Goal: Information Seeking & Learning: Learn about a topic

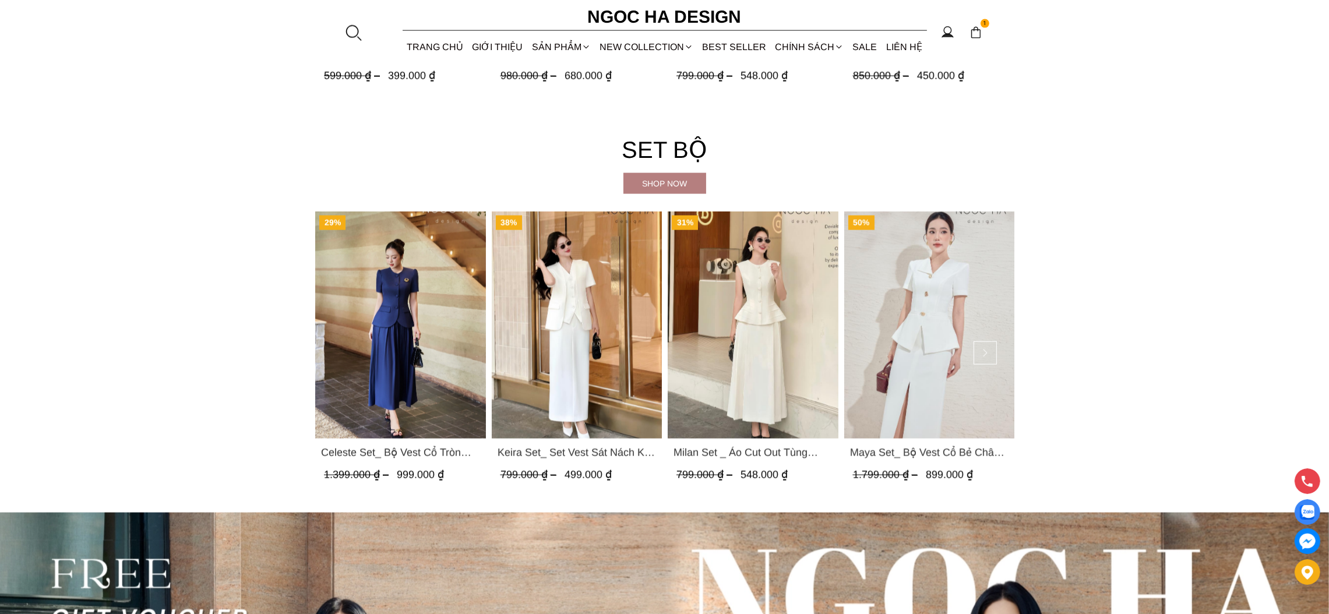
scroll to position [2534, 0]
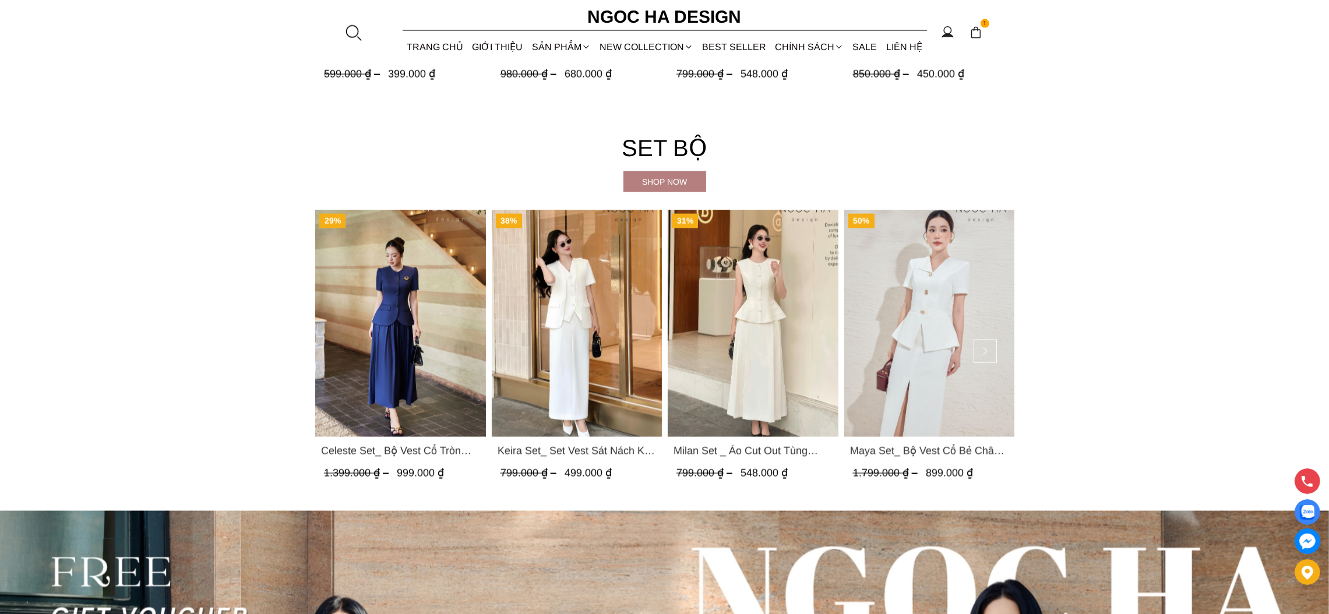
click at [584, 295] on img "Product image - Keira Set_ Set Vest Sát Nách Kết Hợp Chân Váy Bút Chì Mix Áo Kh…" at bounding box center [576, 323] width 171 height 227
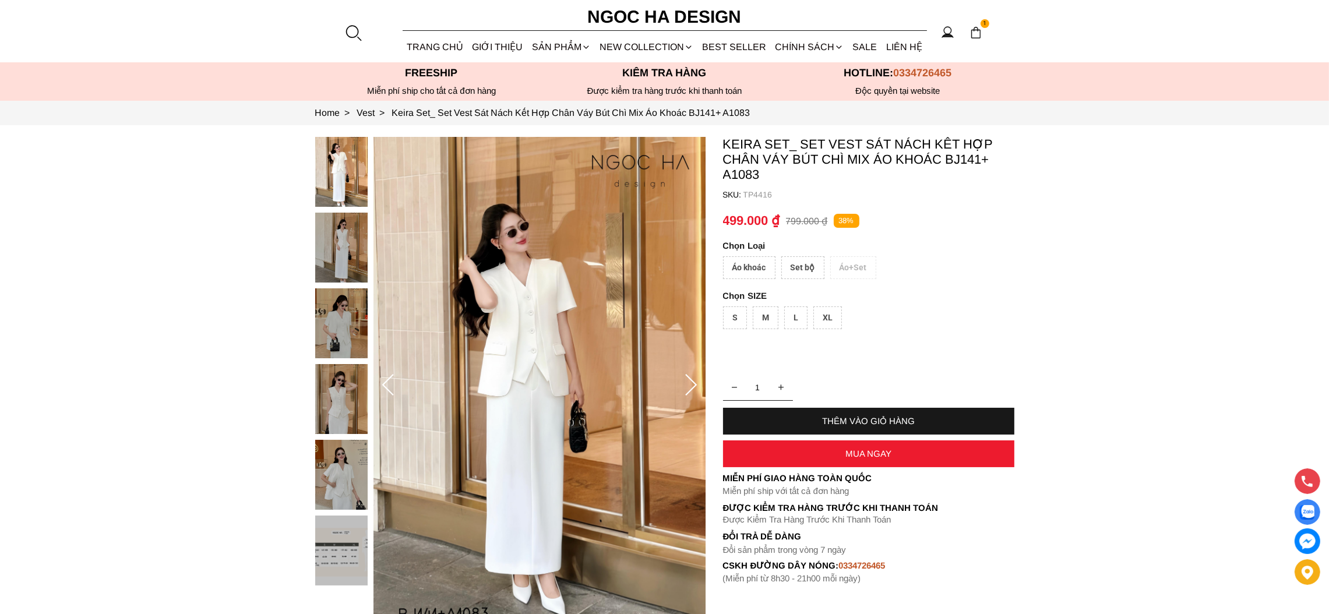
click at [743, 269] on div "Áo khoác" at bounding box center [749, 267] width 52 height 23
click at [741, 317] on div "S" at bounding box center [735, 317] width 24 height 23
click at [787, 269] on div "Set bộ" at bounding box center [802, 267] width 43 height 23
click at [773, 317] on div "M" at bounding box center [766, 317] width 26 height 23
click at [846, 321] on div "S M L XL" at bounding box center [868, 320] width 291 height 29
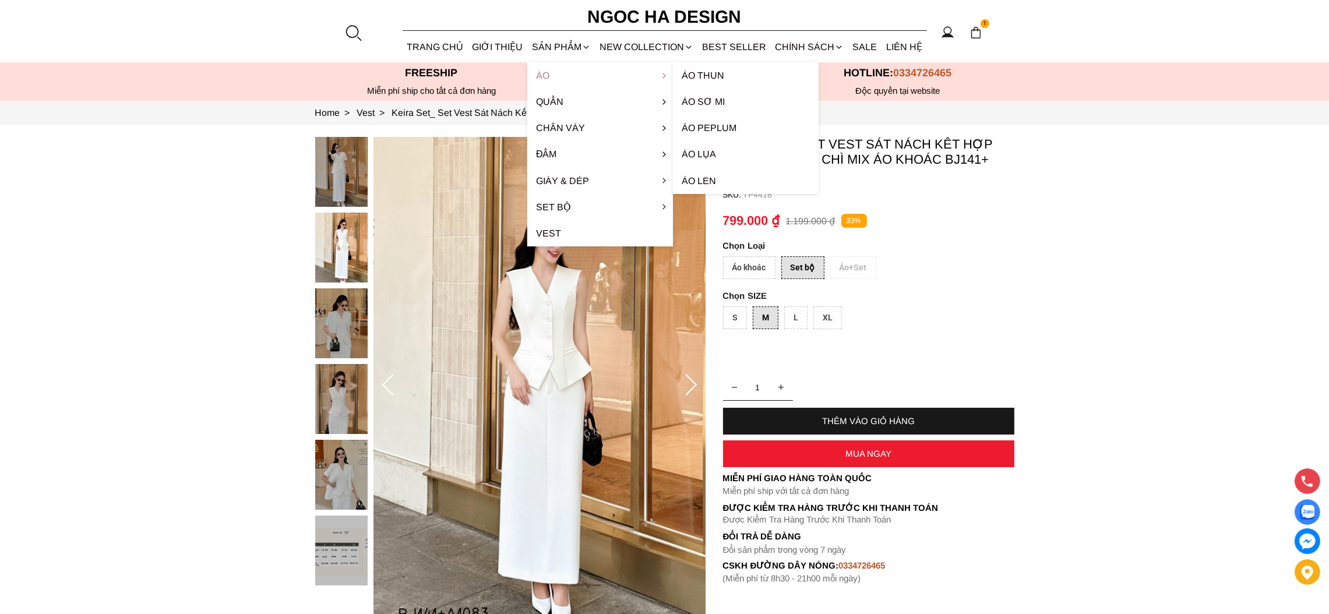
click at [543, 75] on link "Áo" at bounding box center [600, 75] width 146 height 26
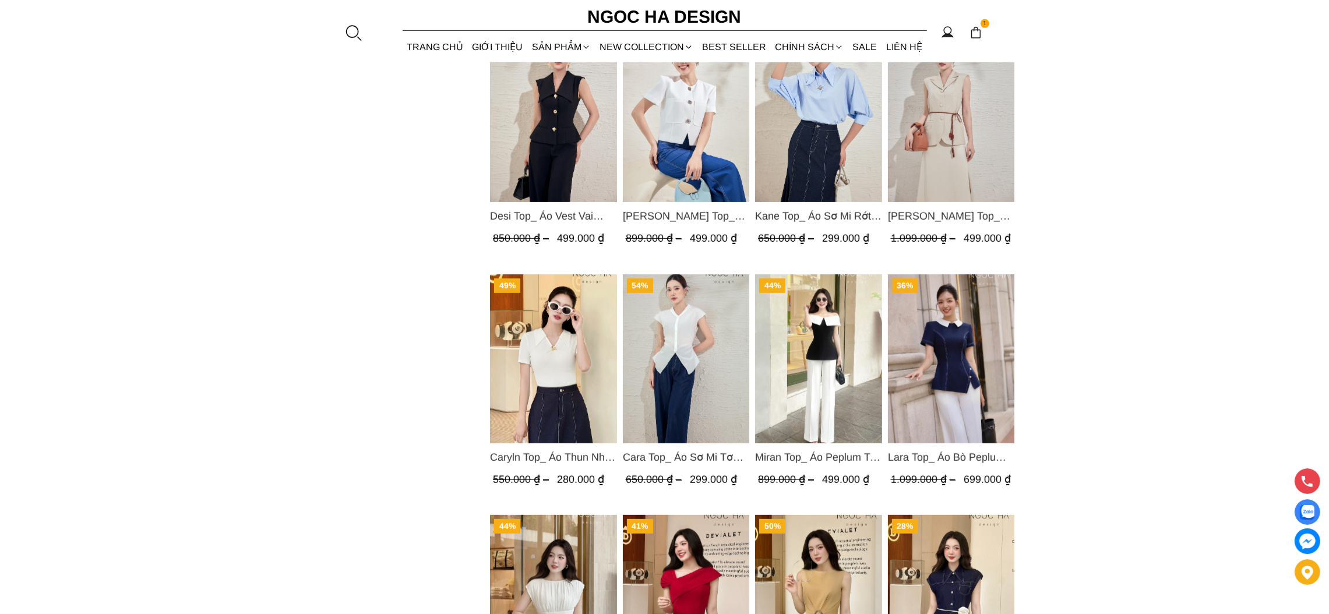
scroll to position [960, 0]
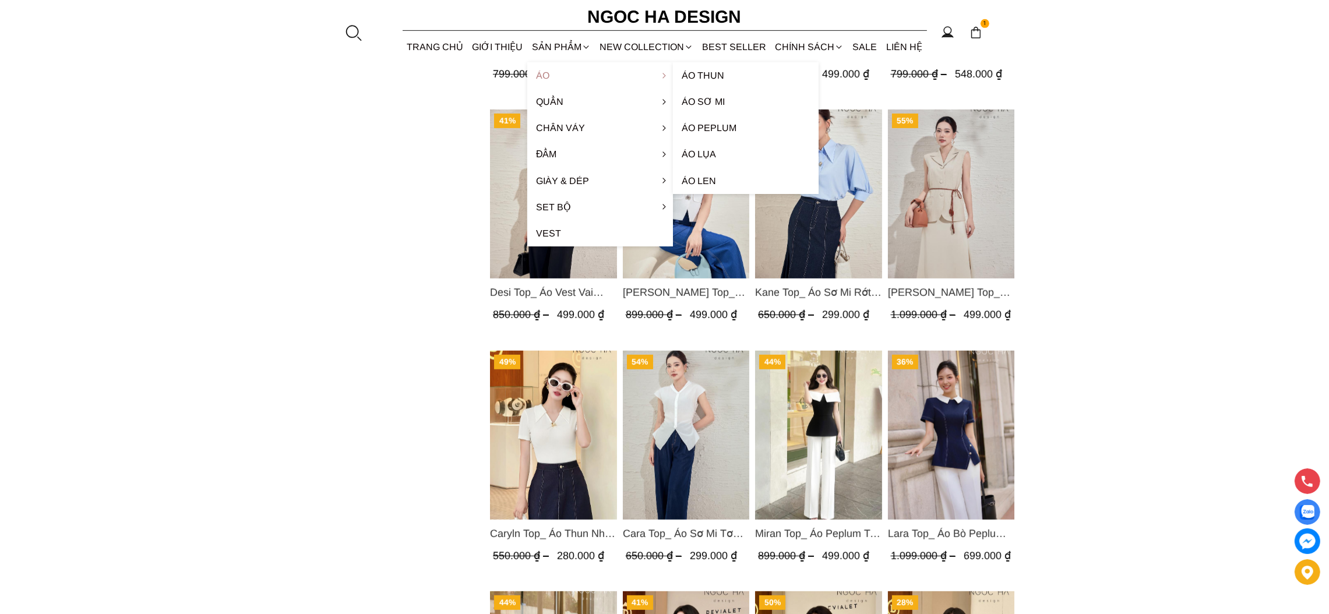
click at [545, 70] on link "Áo" at bounding box center [600, 75] width 146 height 26
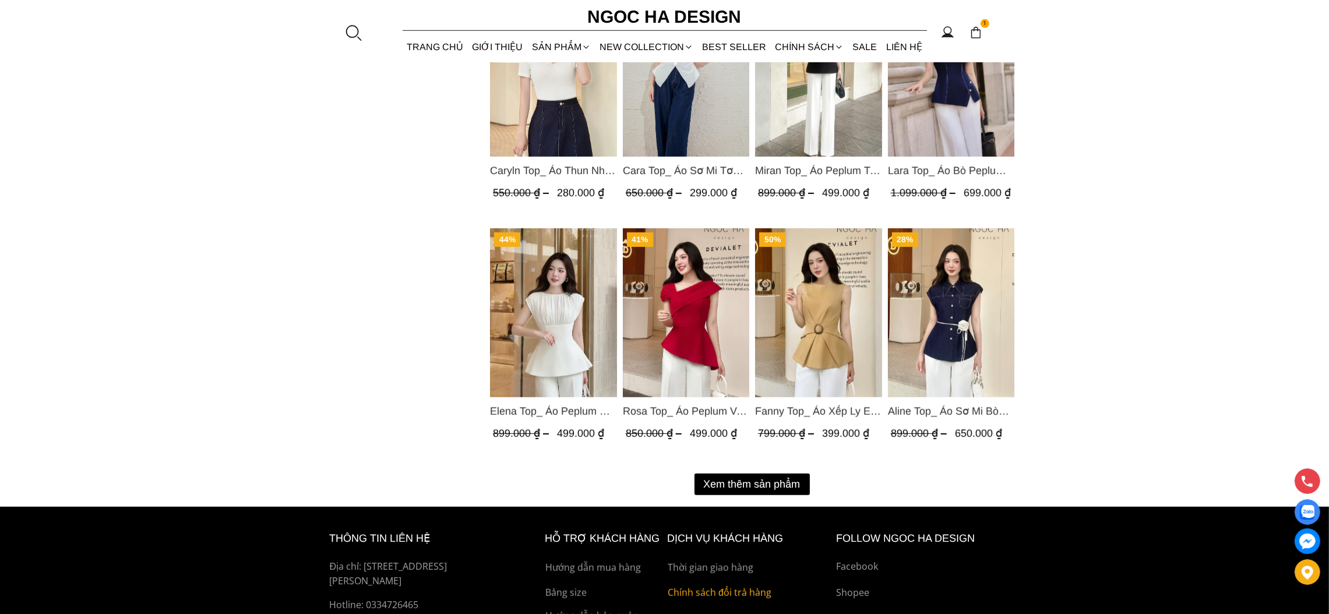
scroll to position [1442, 0]
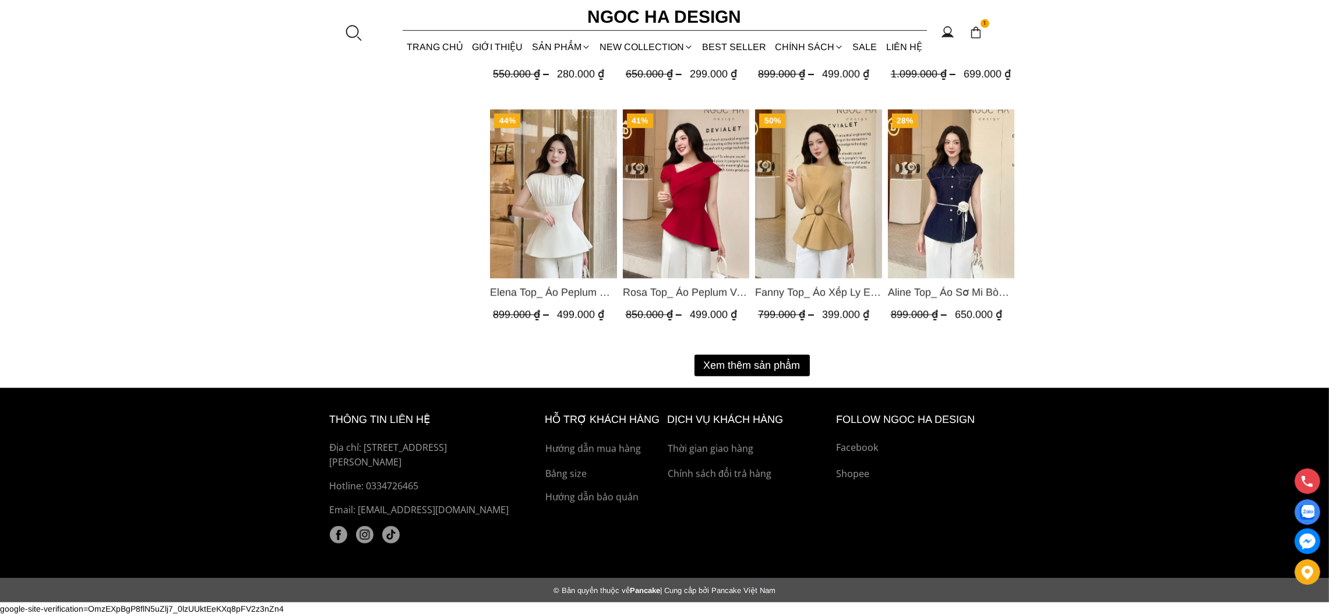
click at [751, 368] on button "Xem thêm sản phẩm" at bounding box center [751, 366] width 115 height 22
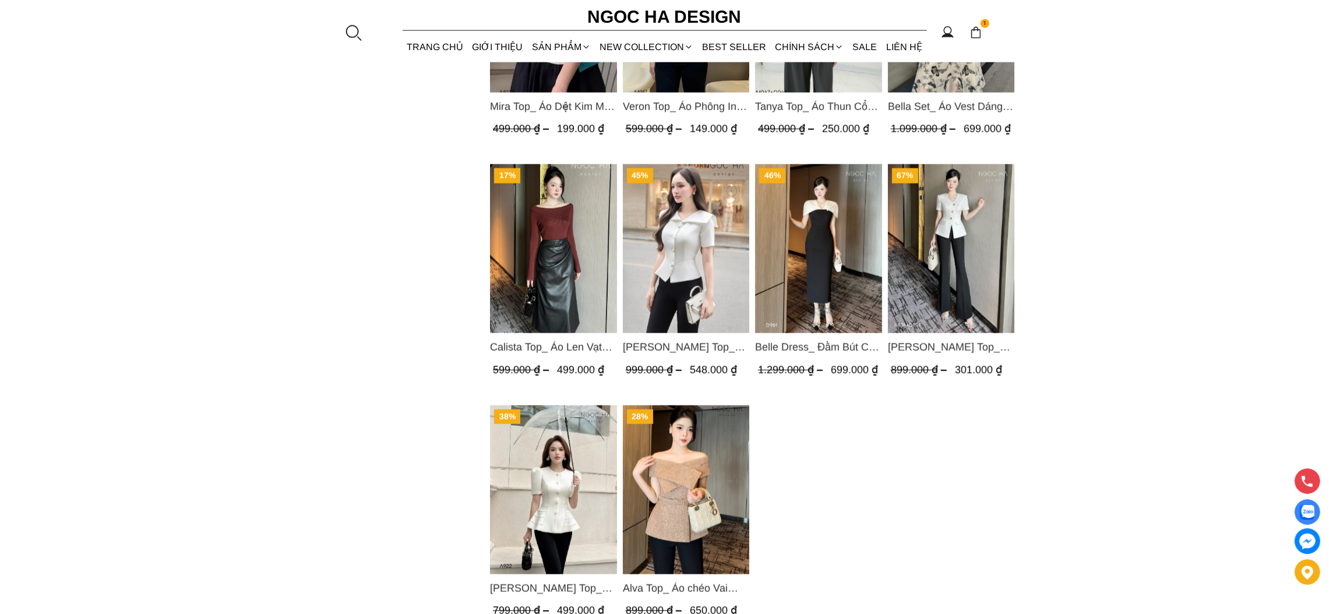
scroll to position [2101, 0]
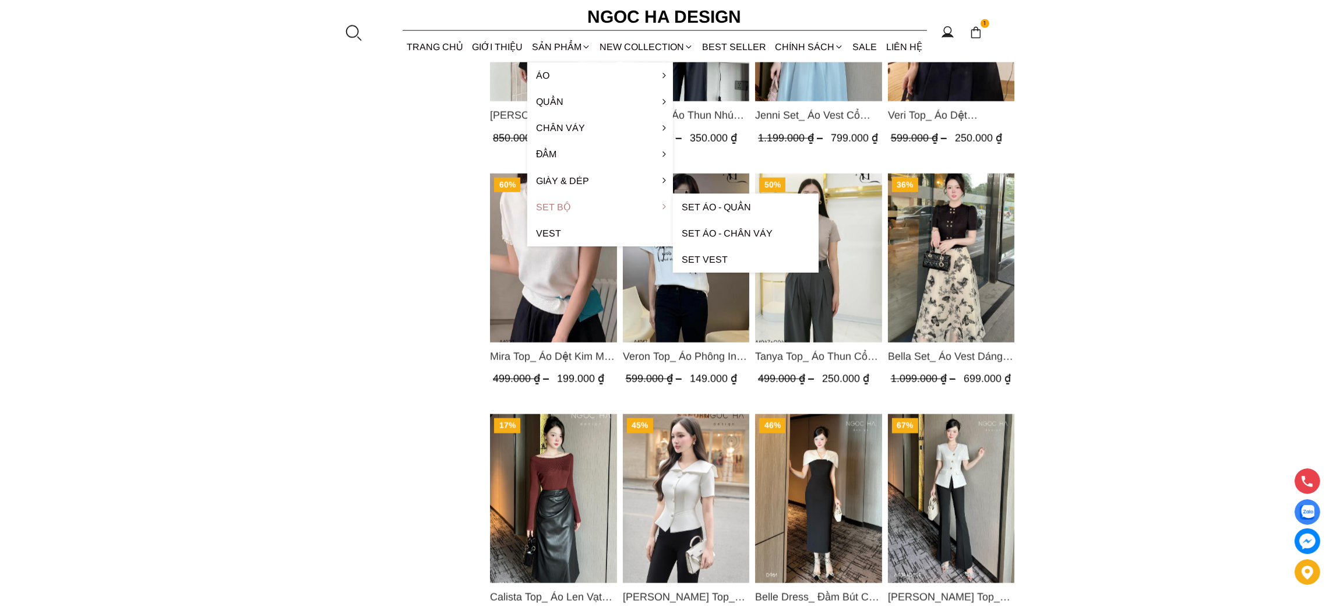
click at [553, 208] on link "Set Bộ" at bounding box center [600, 207] width 146 height 26
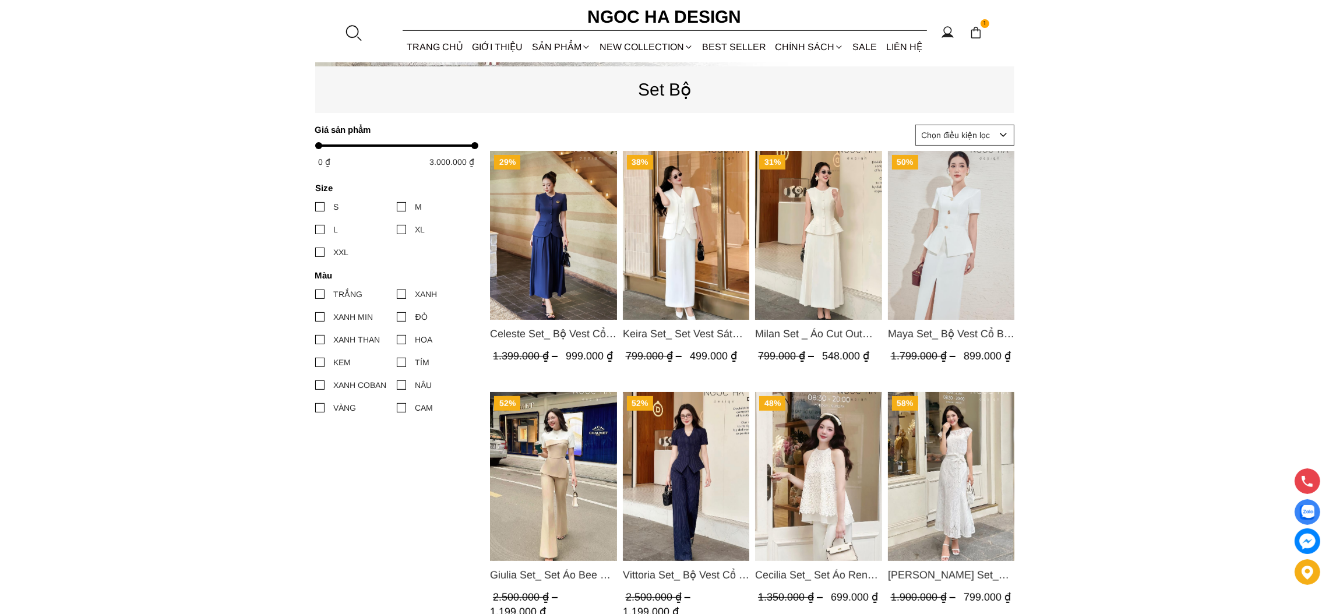
scroll to position [436, 0]
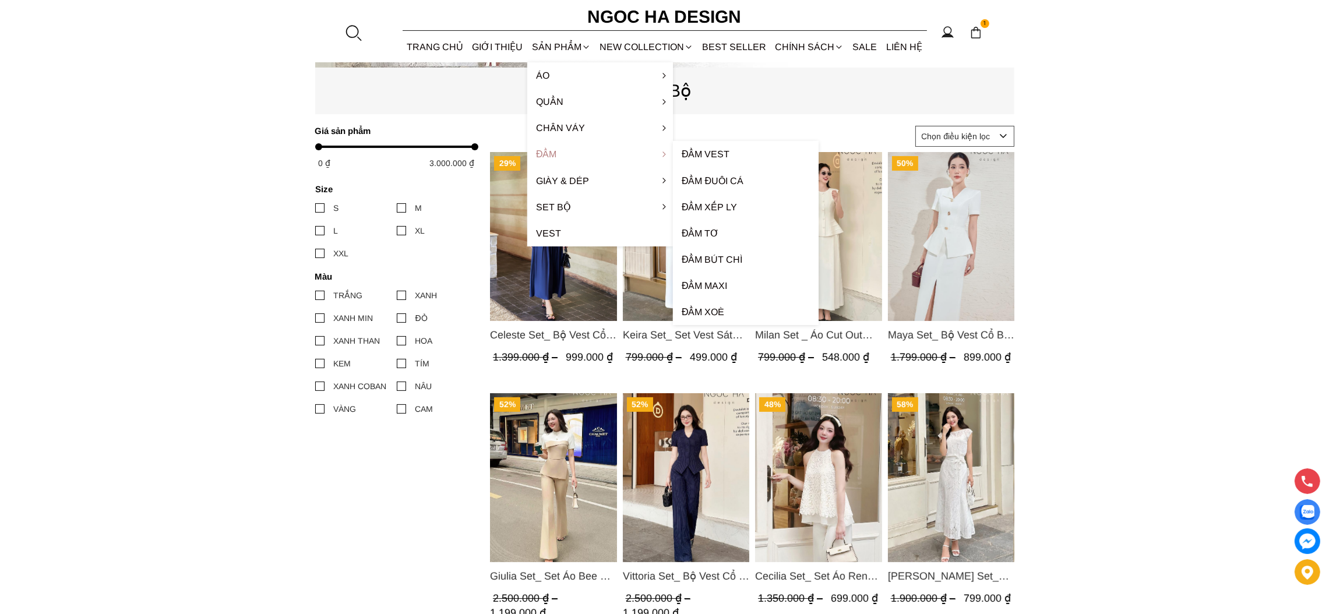
click at [558, 154] on link "Đầm" at bounding box center [600, 154] width 146 height 26
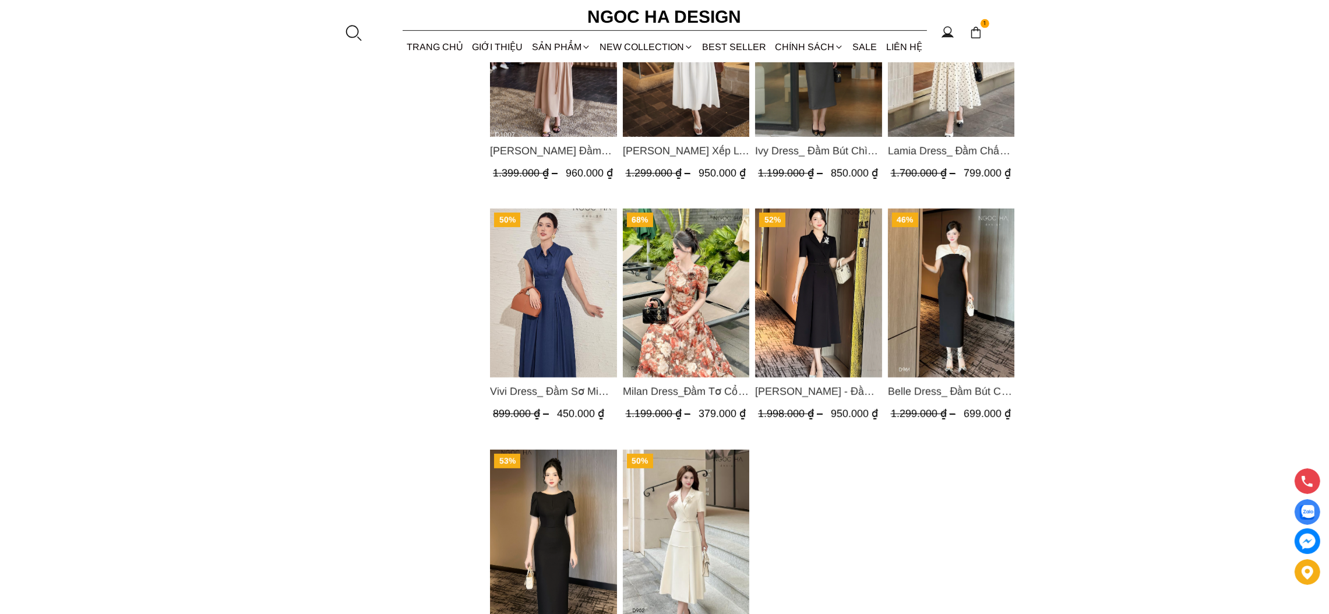
scroll to position [862, 0]
